Goal: Information Seeking & Learning: Learn about a topic

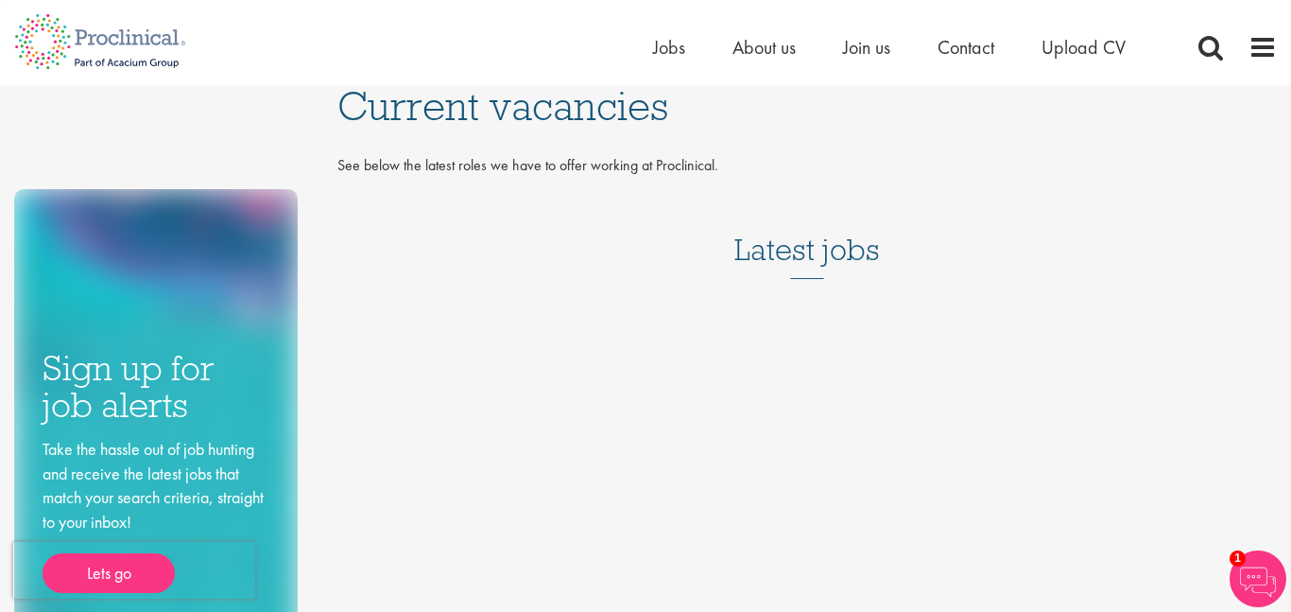
click at [788, 246] on h3 "Latest jobs" at bounding box center [808, 232] width 146 height 93
click at [859, 321] on div "Sign up for job alerts Take the hassle out of job hunting and receive the lates…" at bounding box center [645, 384] width 1291 height 598
click at [857, 322] on div "Sign up for job alerts Take the hassle out of job hunting and receive the lates…" at bounding box center [645, 384] width 1291 height 598
click at [856, 51] on span "Join us" at bounding box center [866, 47] width 47 height 25
